Goal: Feedback & Contribution: Leave review/rating

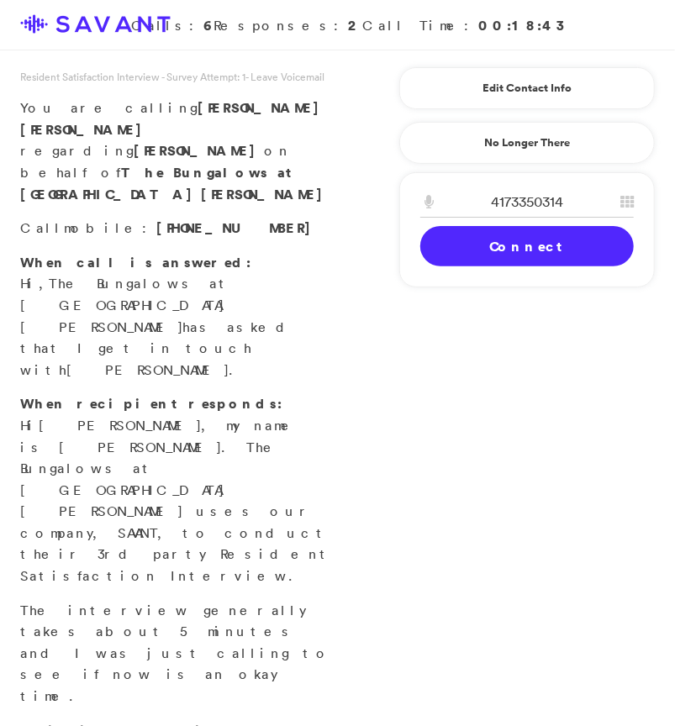
click at [533, 250] on link "Connect" at bounding box center [526, 246] width 213 height 40
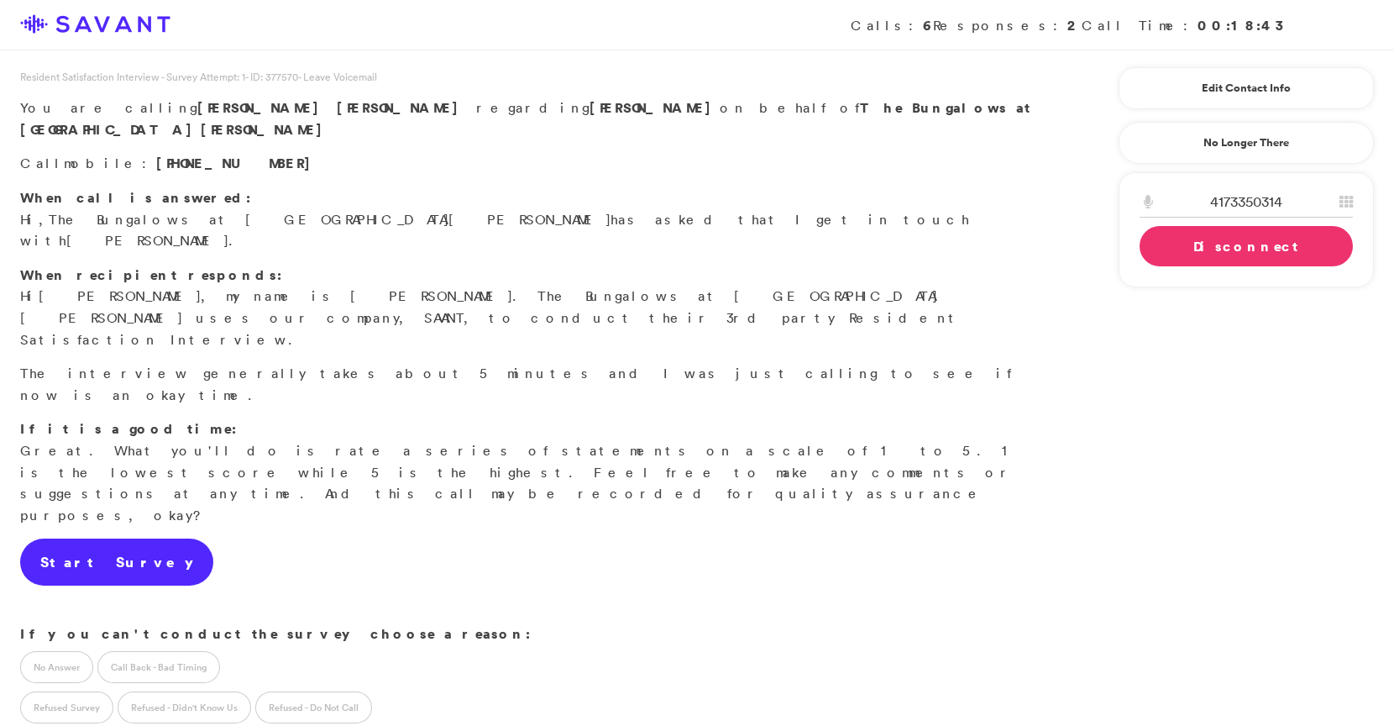
click at [114, 538] on link "Start Survey" at bounding box center [116, 561] width 193 height 47
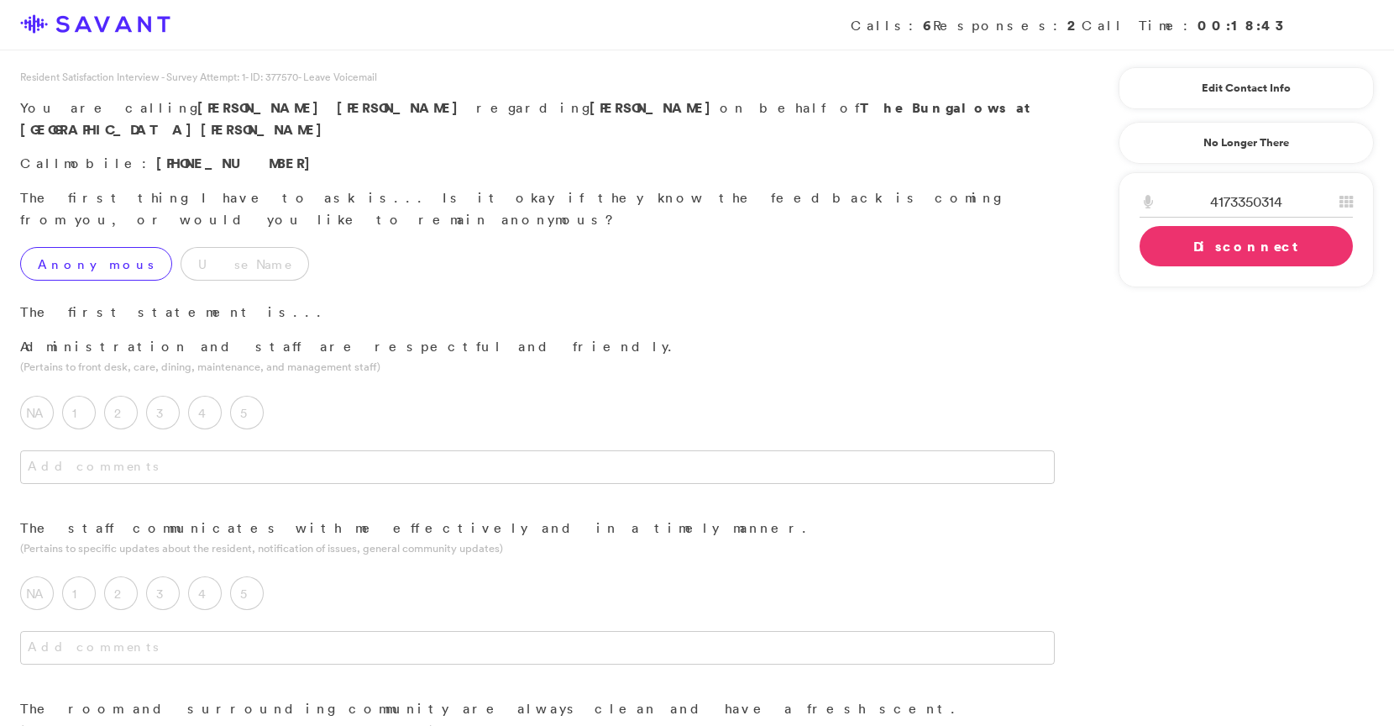
click at [43, 247] on label "Anonymous" at bounding box center [96, 264] width 152 height 34
click at [252, 396] on label "5" at bounding box center [247, 413] width 34 height 34
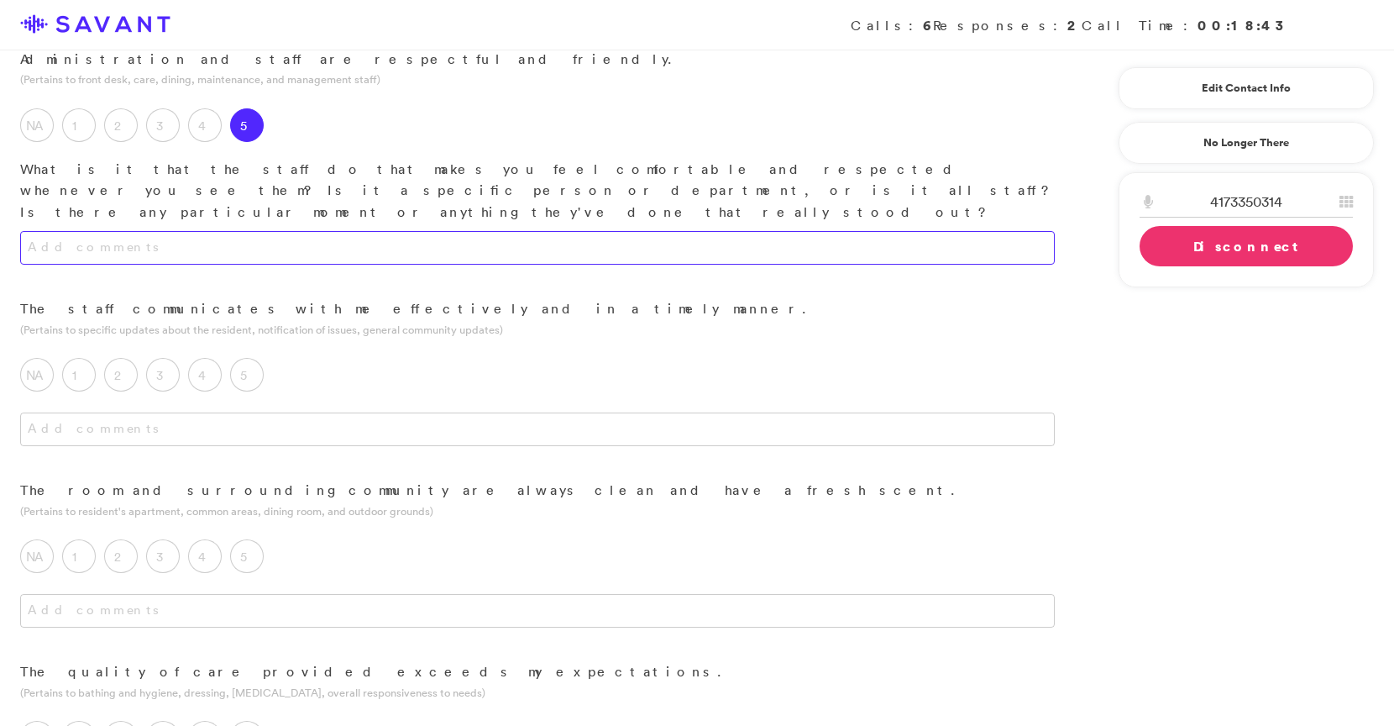
scroll to position [290, 0]
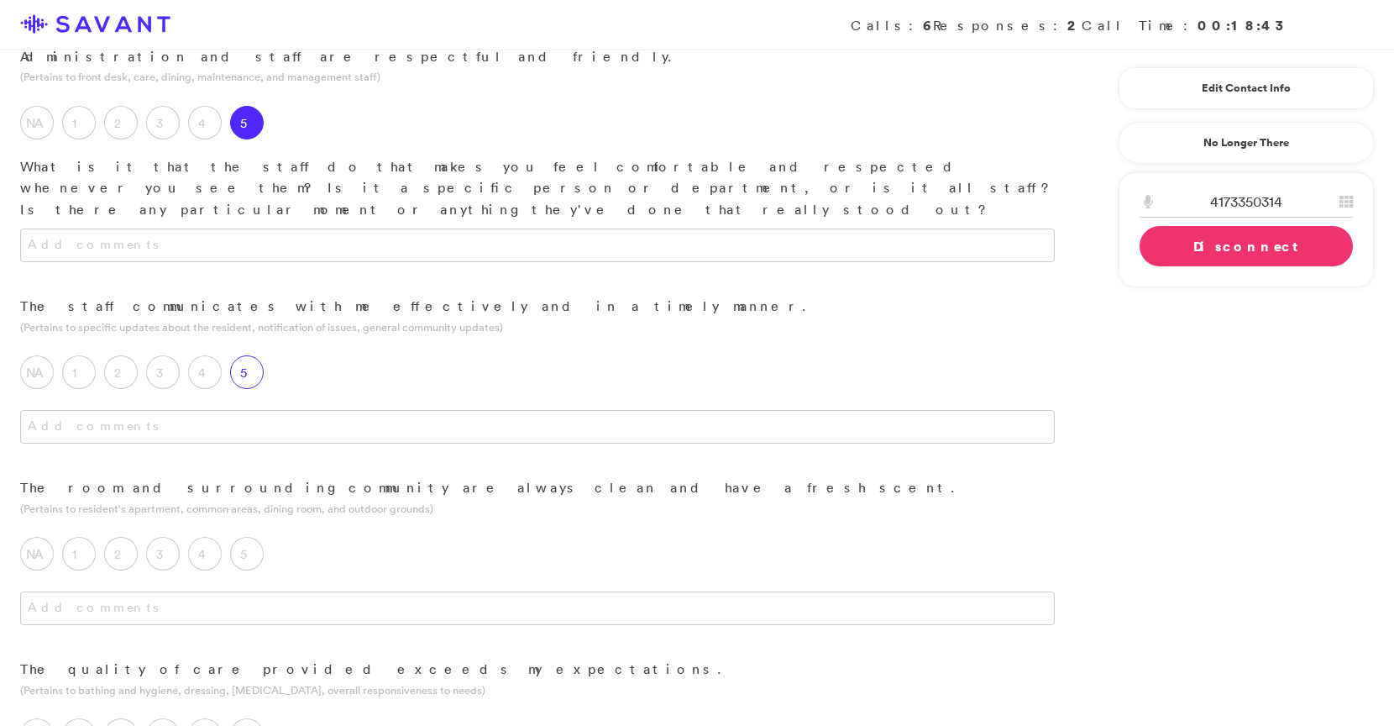
click at [255, 355] on label "5" at bounding box center [247, 372] width 34 height 34
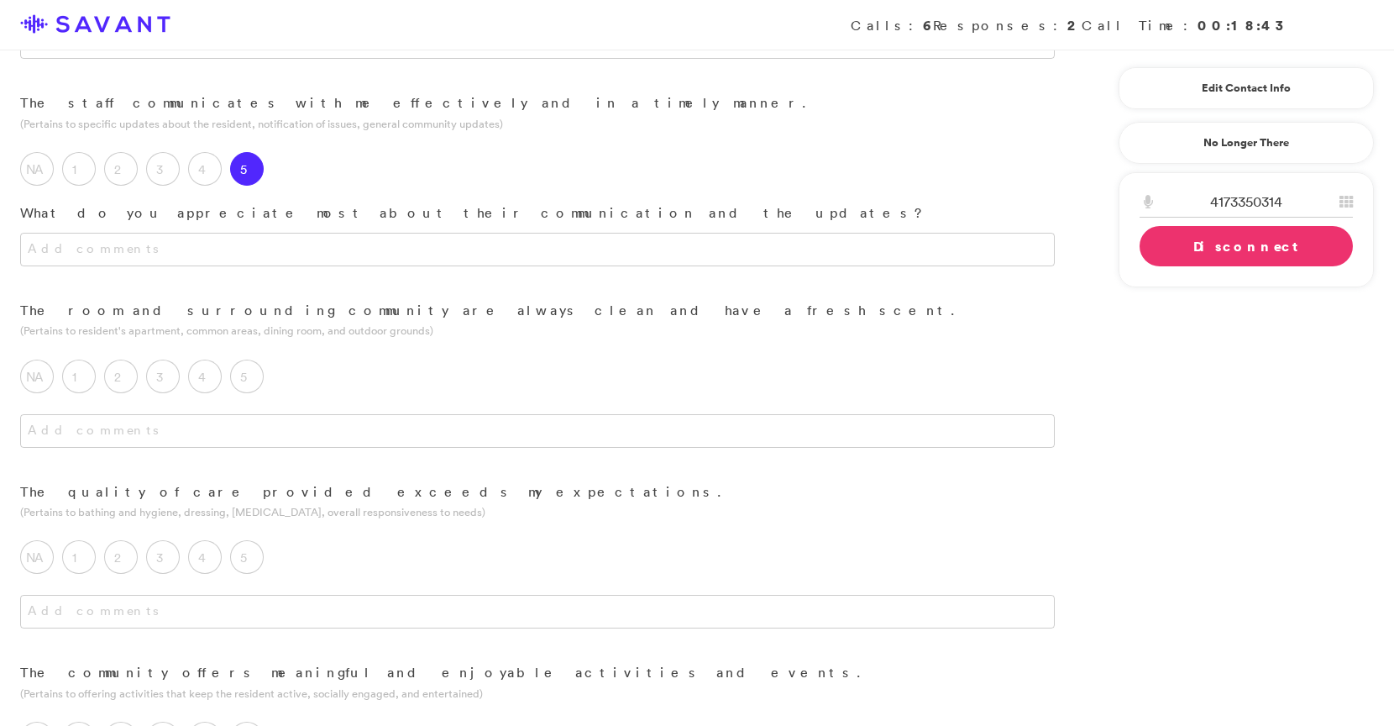
scroll to position [538, 0]
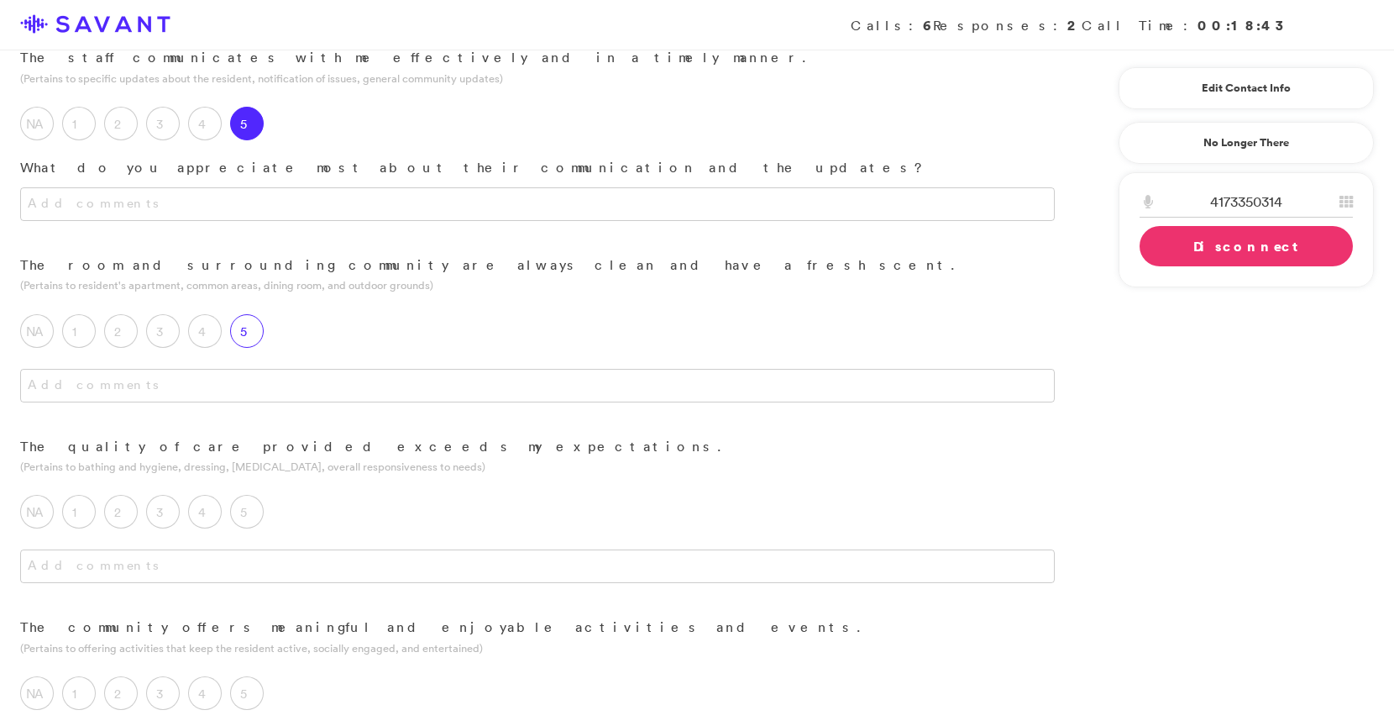
click at [252, 314] on label "5" at bounding box center [247, 331] width 34 height 34
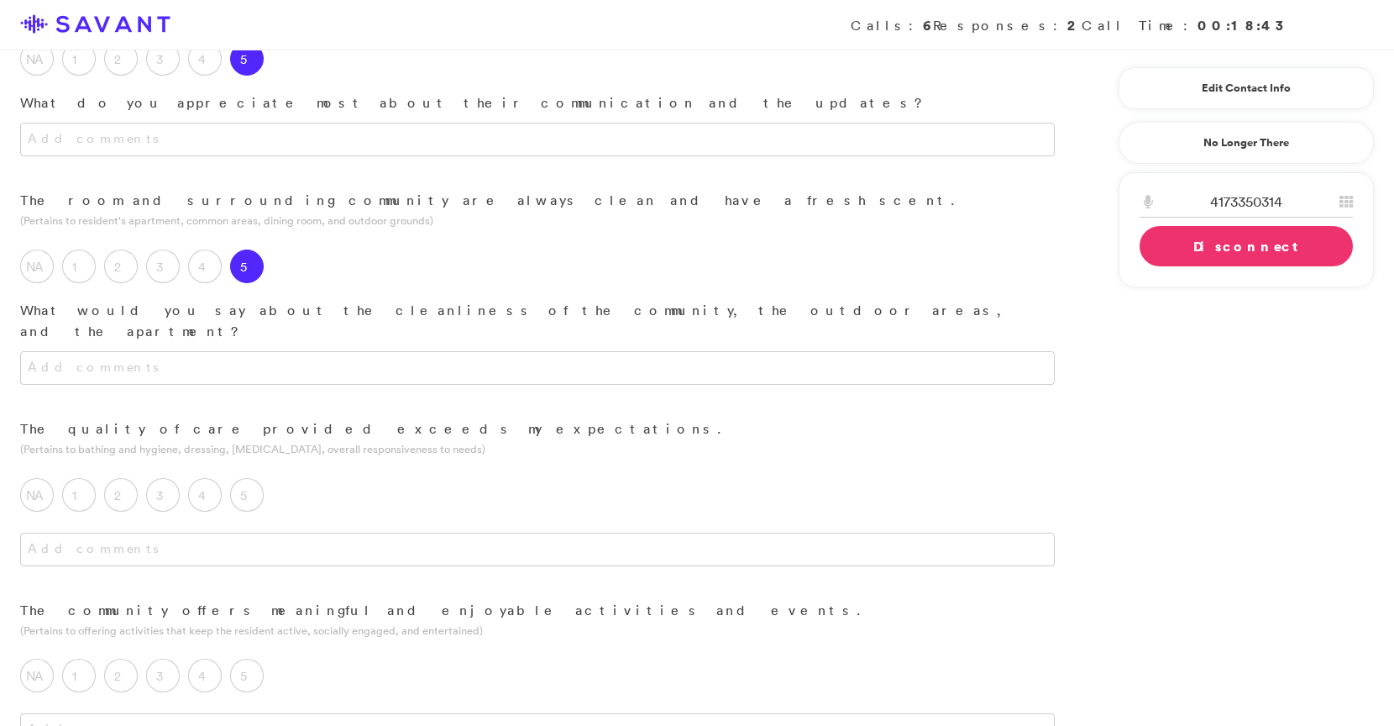
scroll to position [618, 0]
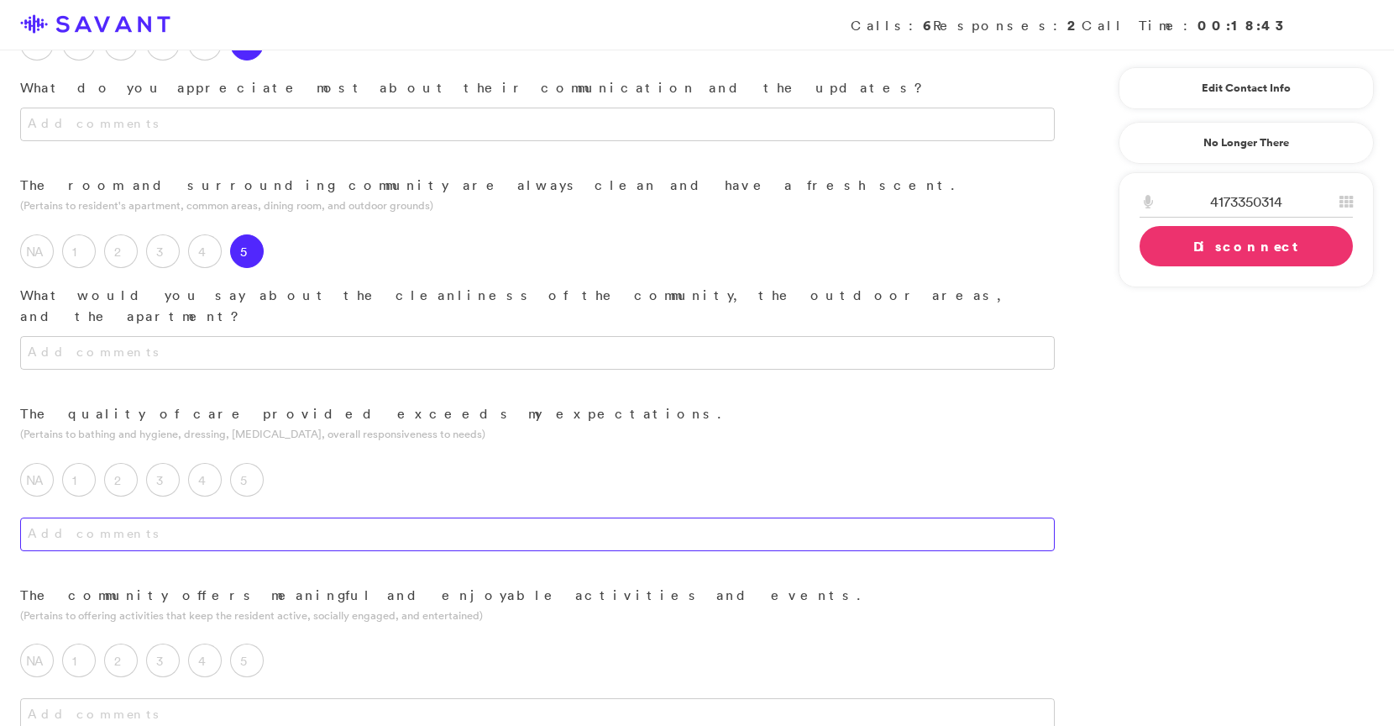
click at [360, 517] on textarea at bounding box center [537, 534] width 1035 height 34
click at [248, 463] on label "5" at bounding box center [247, 480] width 34 height 34
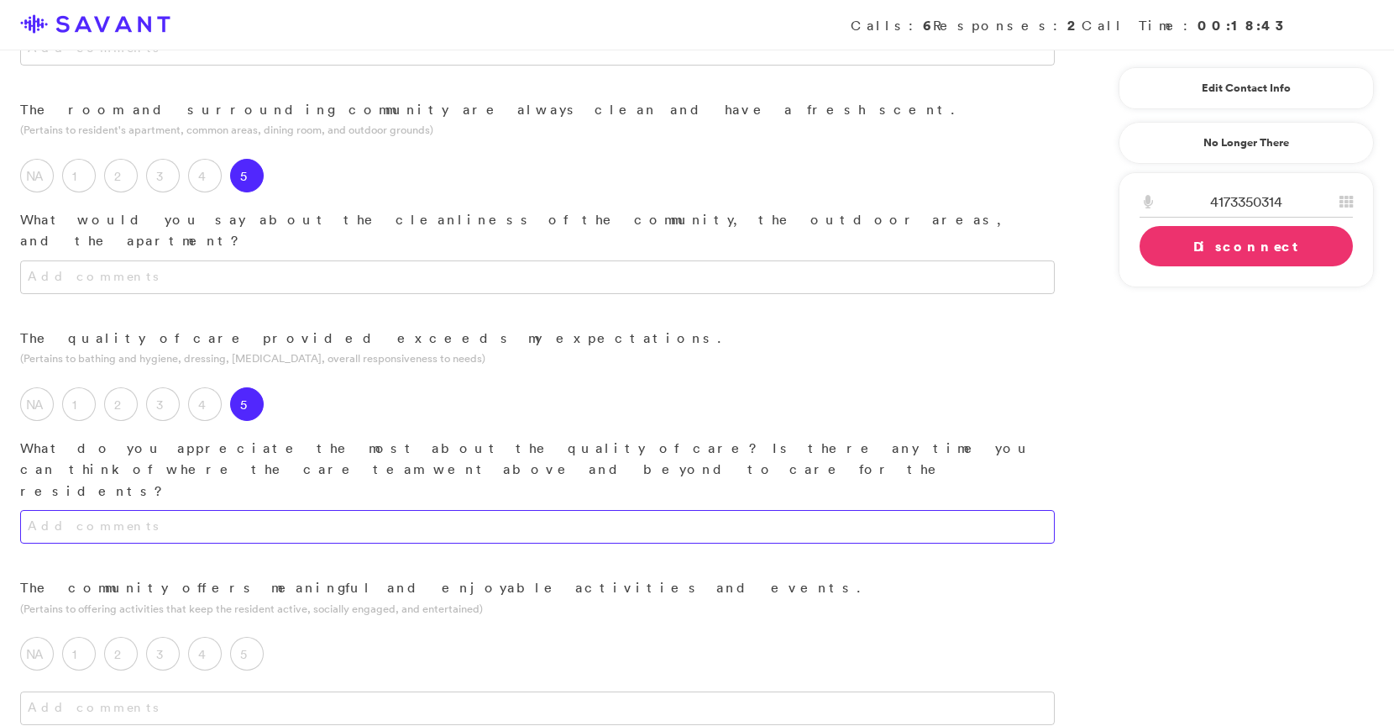
scroll to position [712, 0]
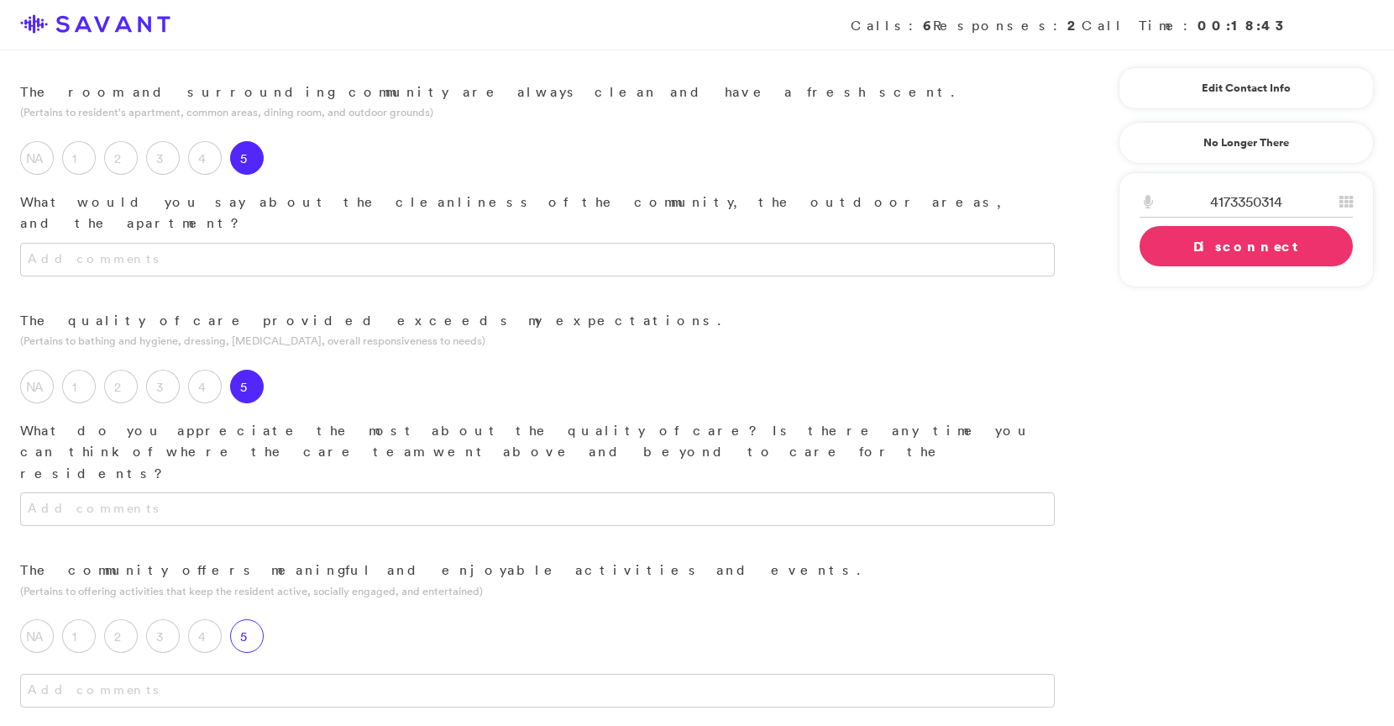
click at [256, 619] on label "5" at bounding box center [247, 636] width 34 height 34
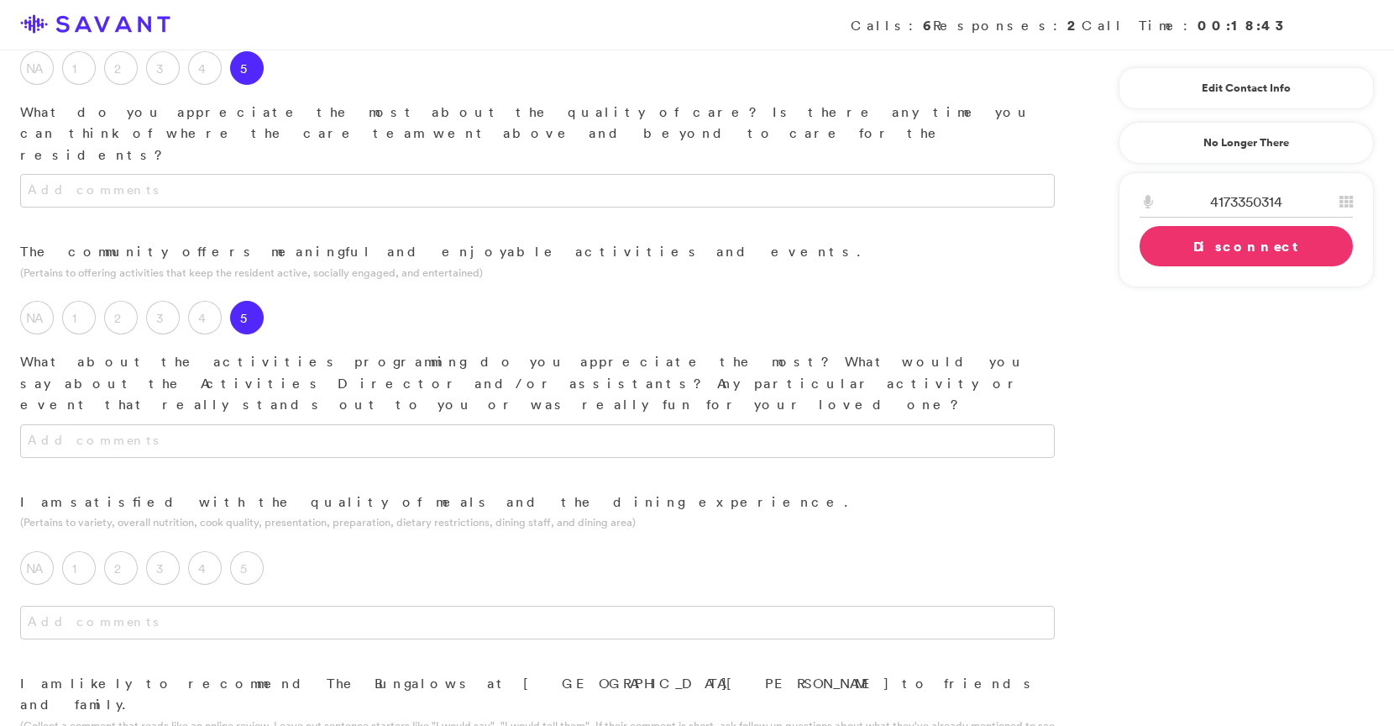
scroll to position [1045, 0]
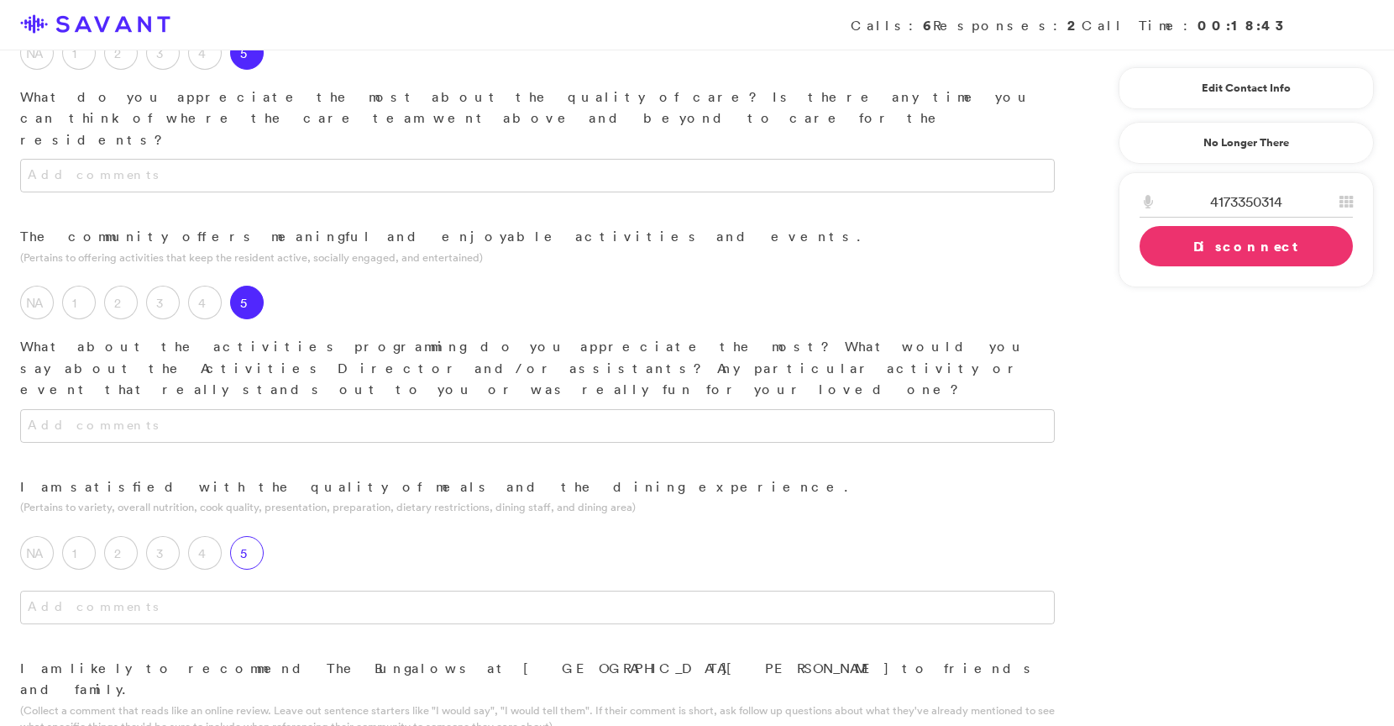
click at [250, 536] on label "5" at bounding box center [247, 553] width 34 height 34
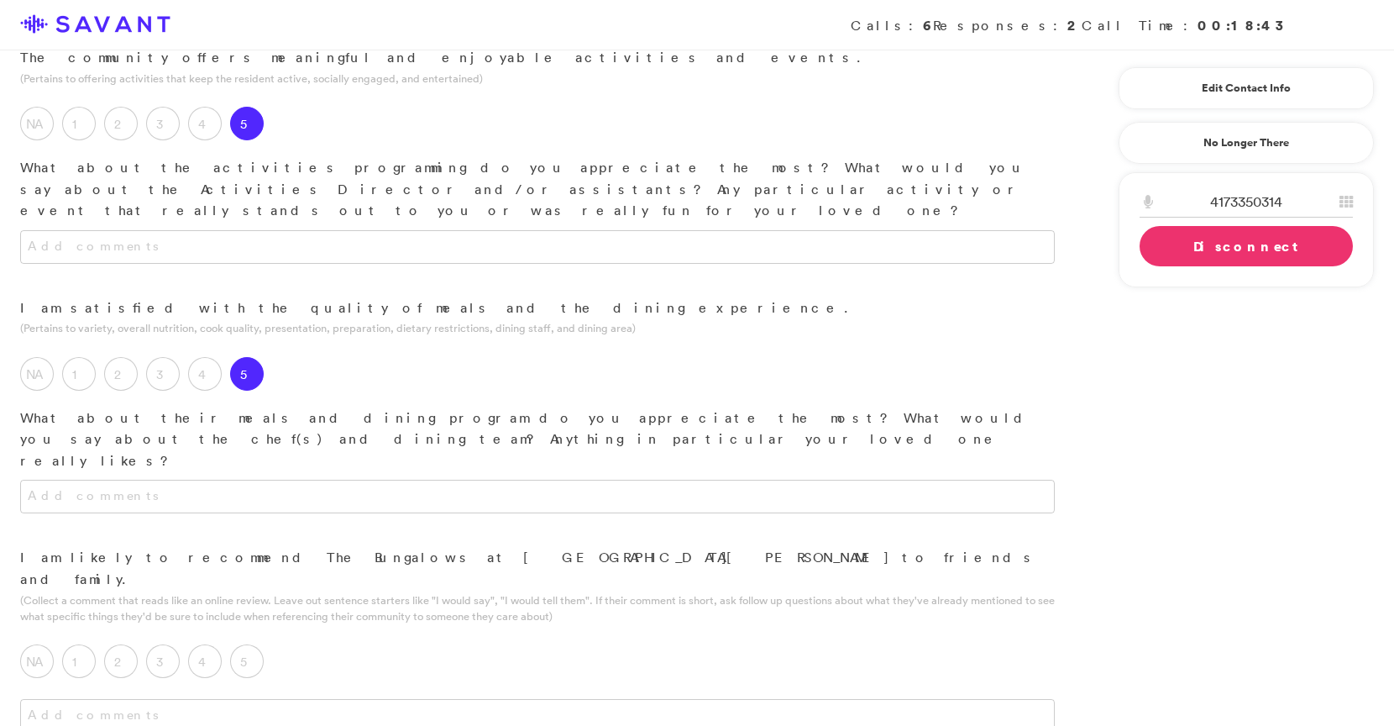
scroll to position [1225, 0]
click at [247, 643] on label "5" at bounding box center [247, 660] width 34 height 34
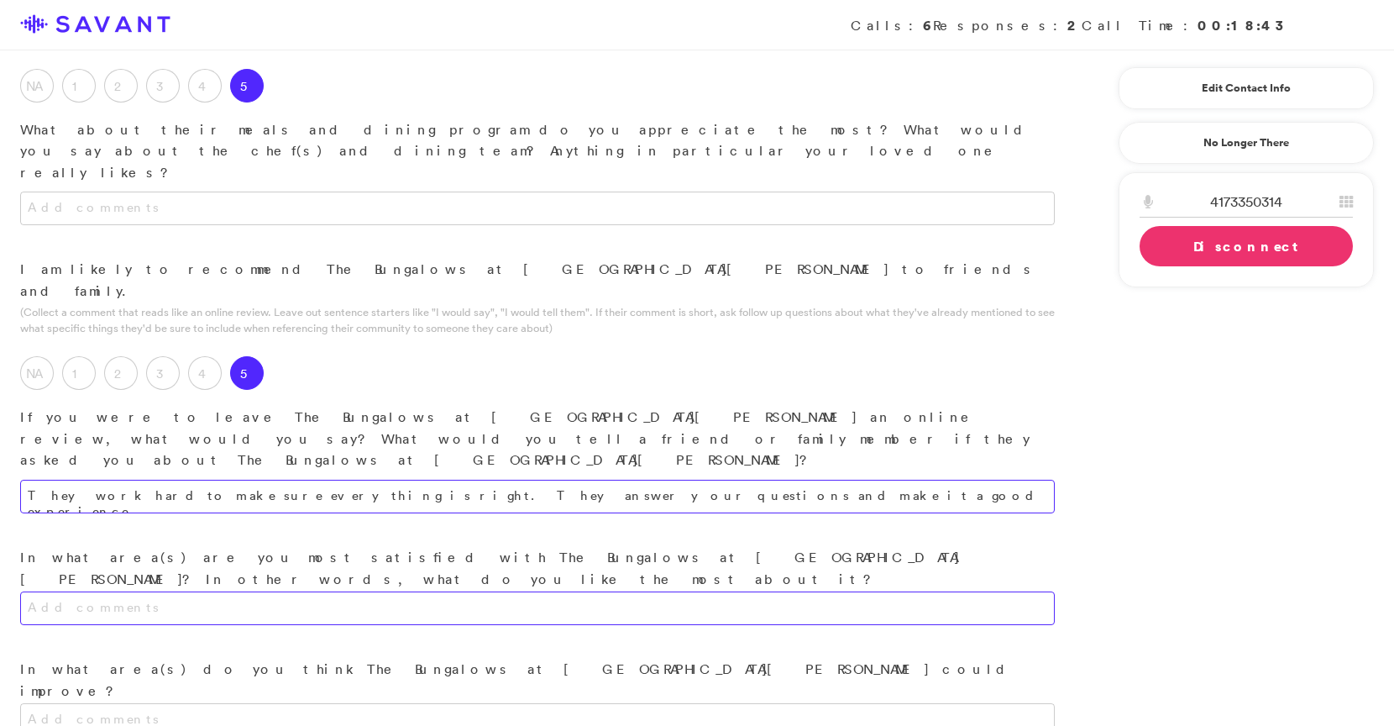
scroll to position [1517, 0]
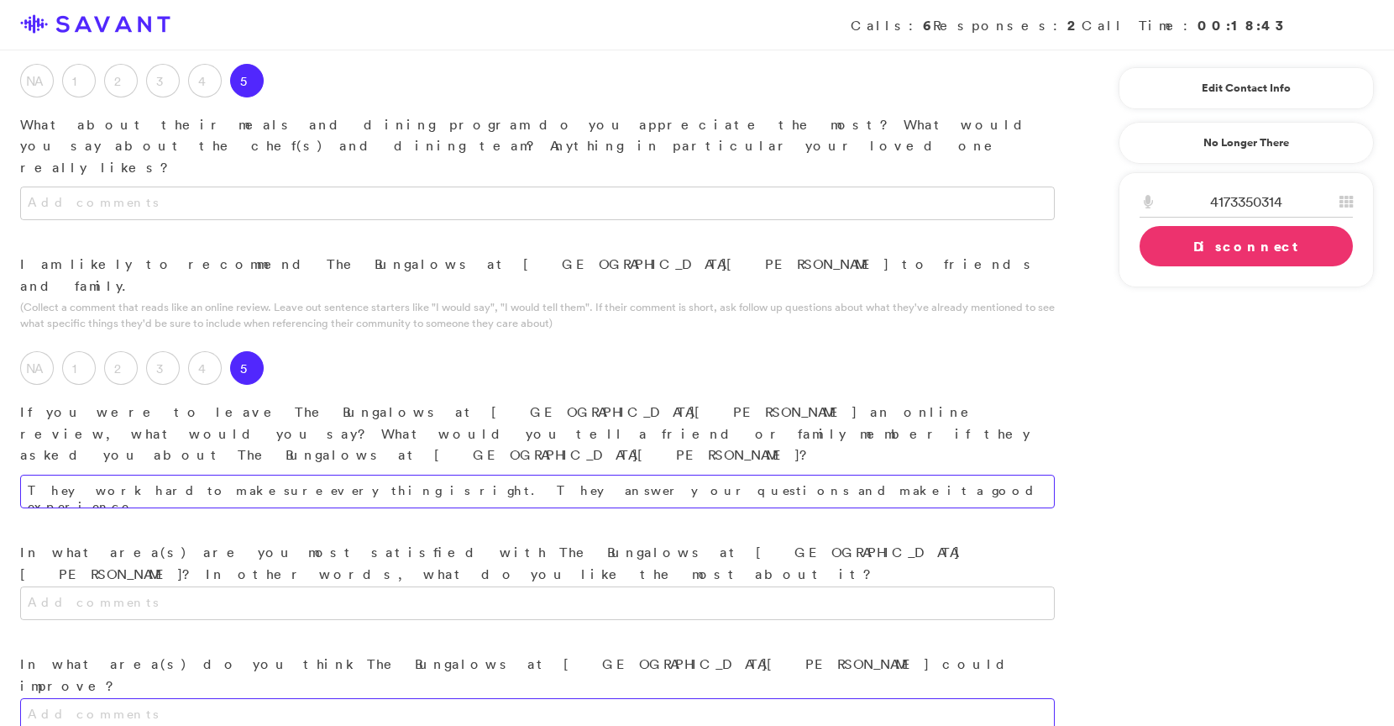
type textarea "They work hard to make sure everything is right. They answer your questions and…"
click at [505, 698] on textarea at bounding box center [537, 715] width 1035 height 34
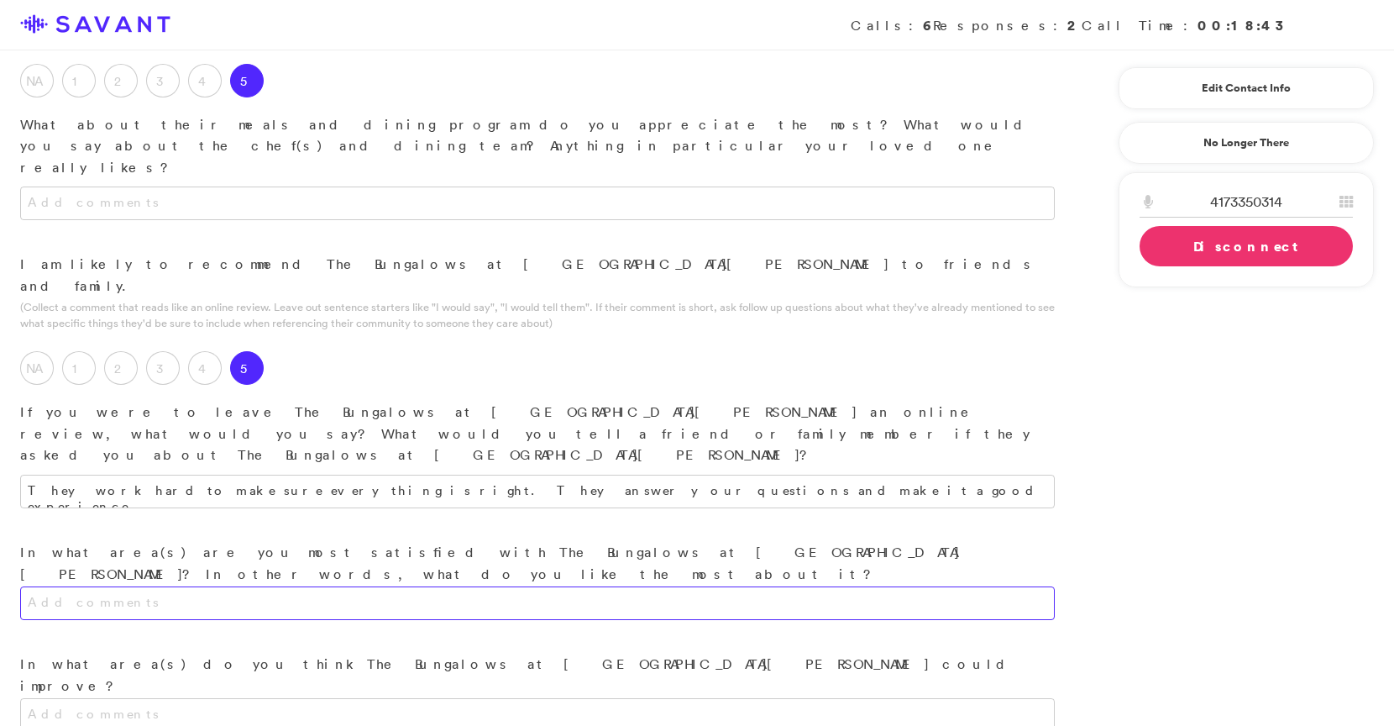
click at [527, 586] on textarea at bounding box center [537, 603] width 1035 height 34
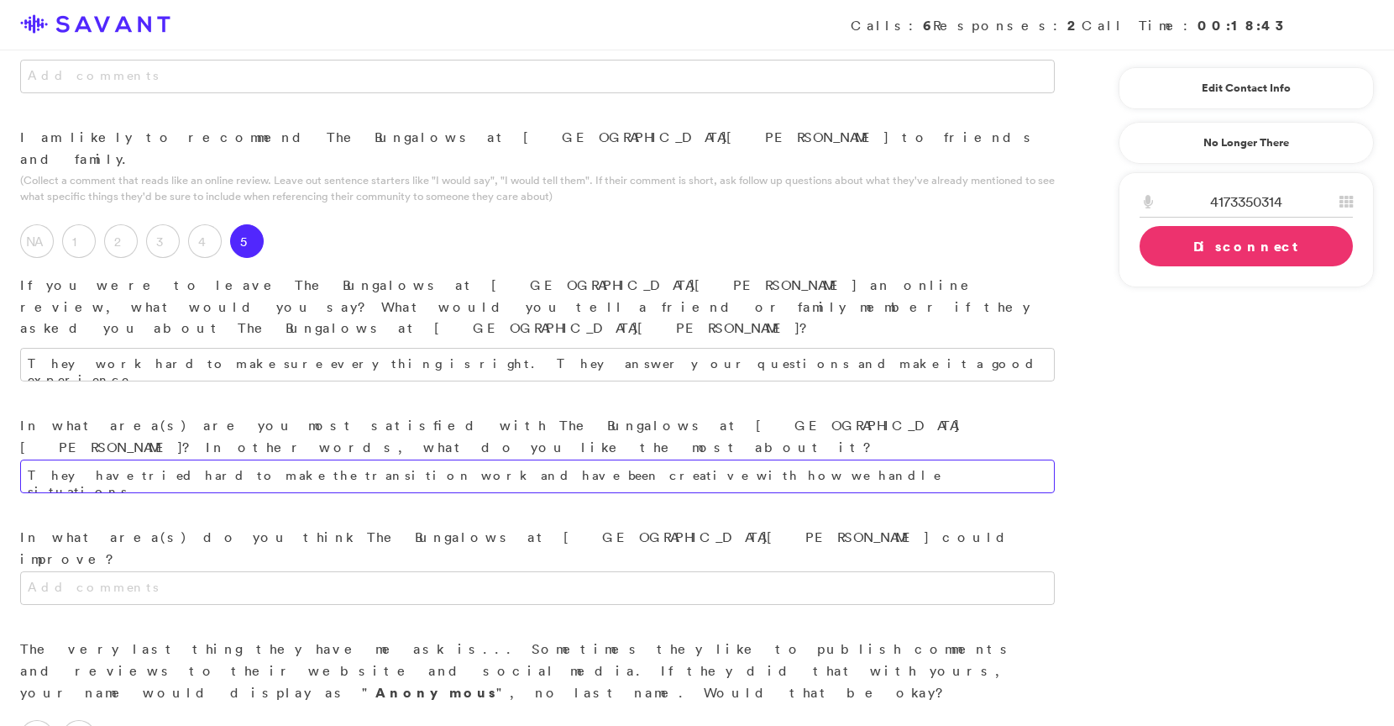
scroll to position [1646, 0]
type textarea "They have tried hard to make the transition work and have been creative with ho…"
click at [32, 717] on label "Yes" at bounding box center [37, 734] width 34 height 34
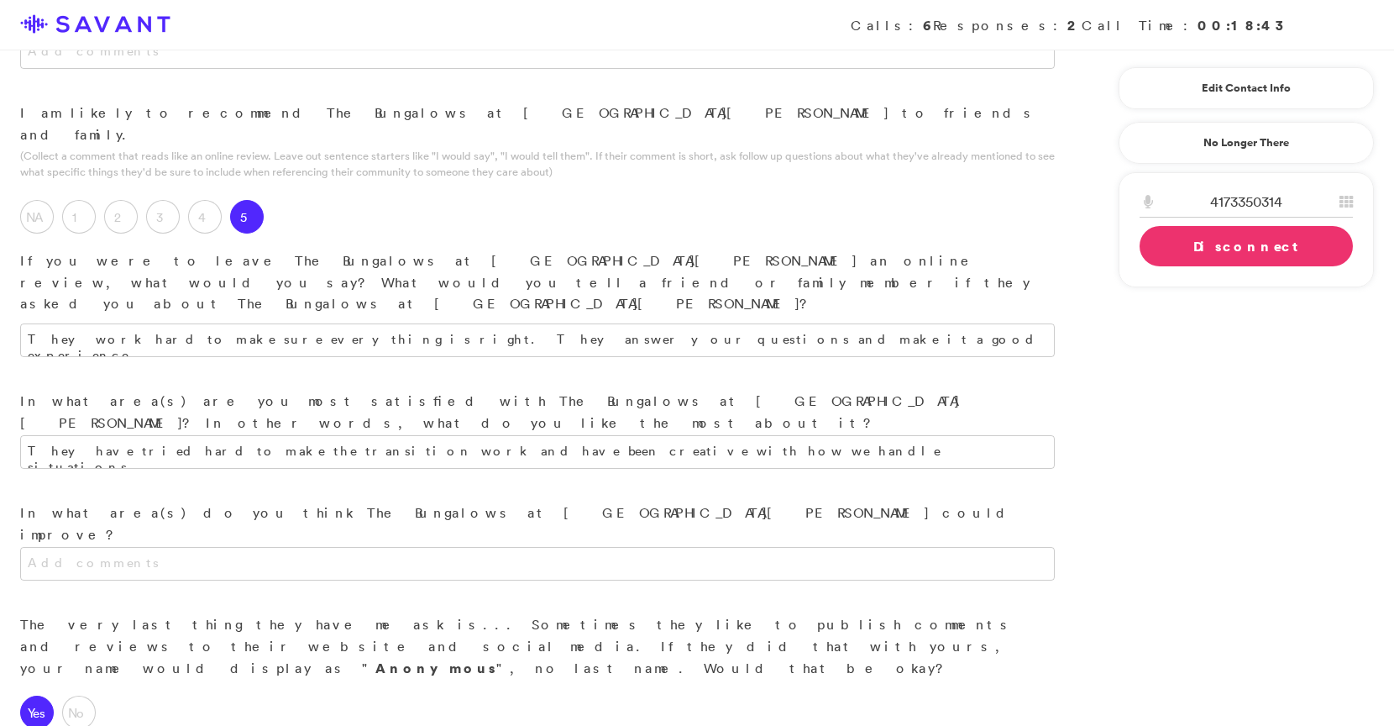
scroll to position [1683, 0]
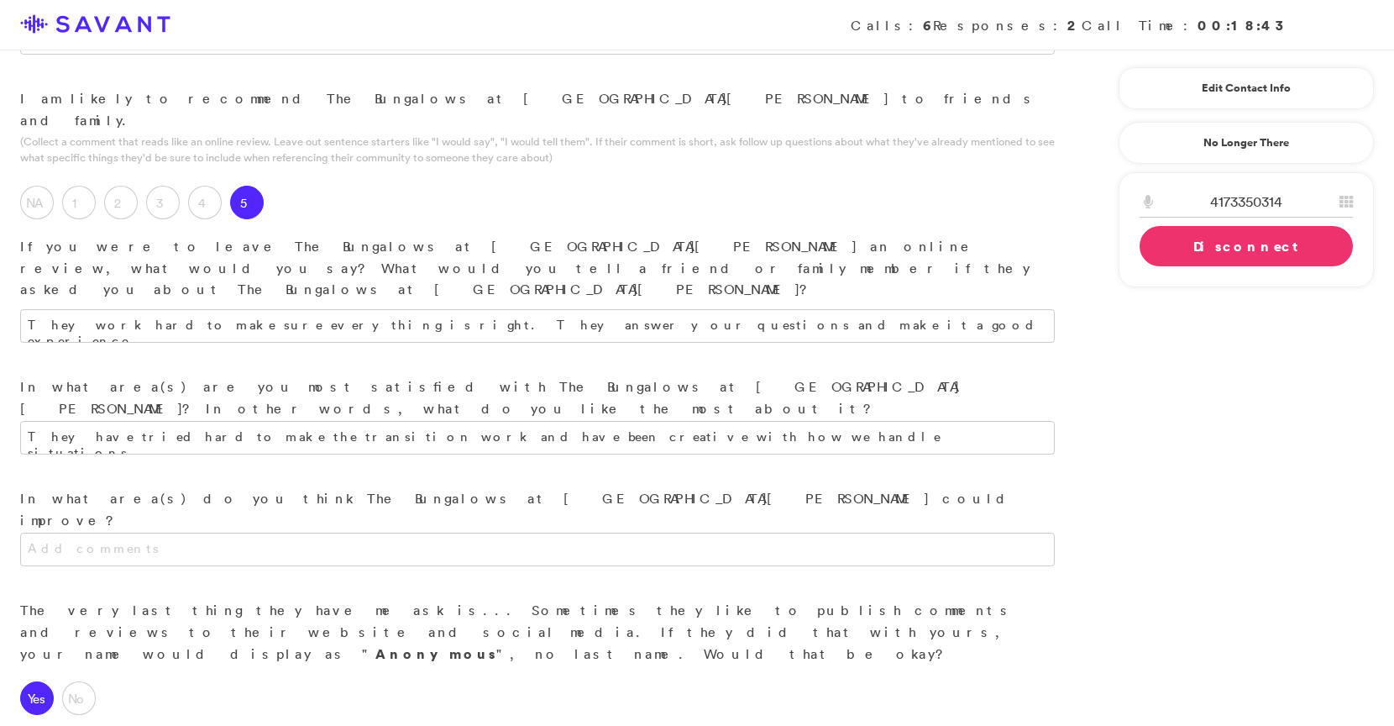
click at [674, 244] on link "Disconnect" at bounding box center [1246, 246] width 213 height 40
